Goal: Navigation & Orientation: Find specific page/section

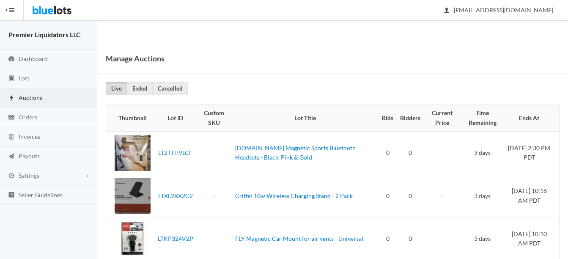
click at [26, 94] on span "Auctions" at bounding box center [31, 97] width 24 height 7
click at [27, 55] on span "Dashboard" at bounding box center [33, 58] width 29 height 7
